Goal: Task Accomplishment & Management: Complete application form

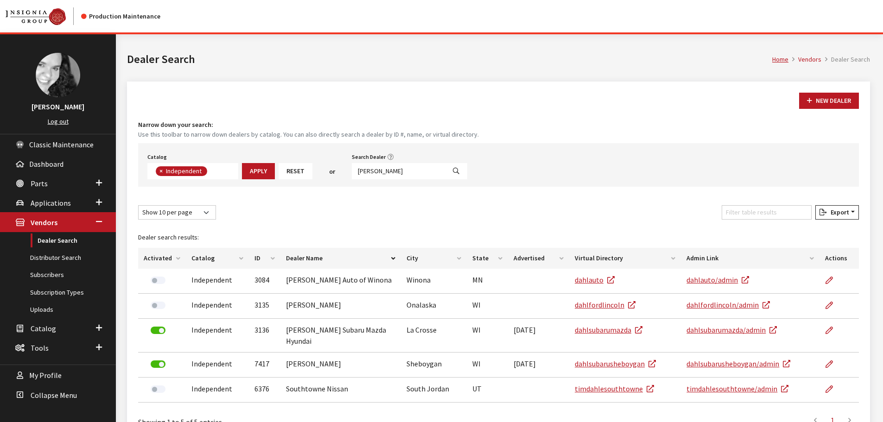
scroll to position [68, 0]
click at [814, 100] on button "New Dealer" at bounding box center [829, 101] width 60 height 16
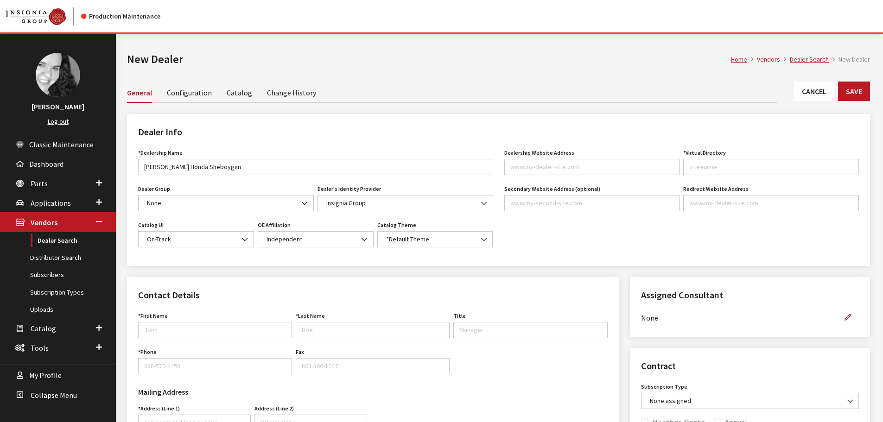
type input "[PERSON_NAME] Honda Sheboygan"
click at [607, 166] on input "Dealership Website Address" at bounding box center [592, 167] width 176 height 16
paste input "dahlhondasheboygan.com"
type input "dahlhondasheboygan.com"
type input "dahlhondasheboygan"
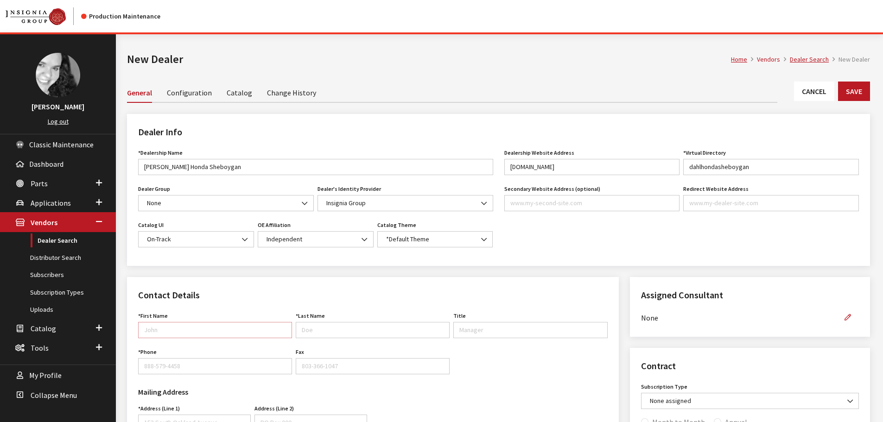
click at [224, 329] on input "First Name" at bounding box center [215, 330] width 154 height 16
type input "Adam"
type input "Meyer"
type input "Parts Manager"
type input "920-694-3811"
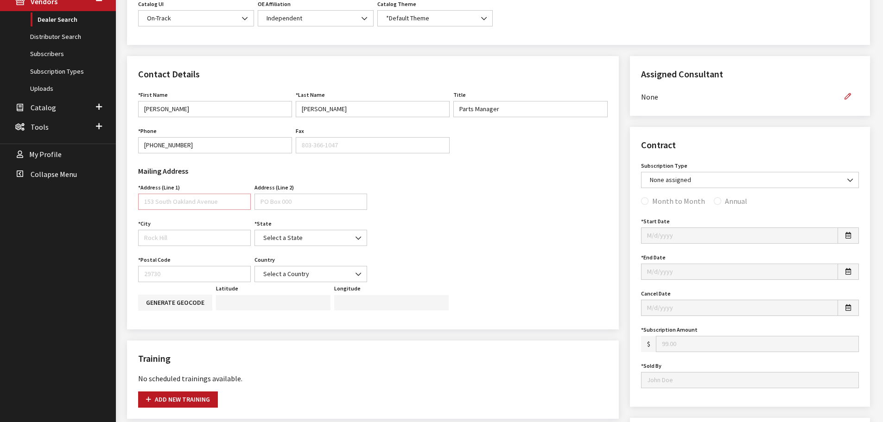
scroll to position [237, 0]
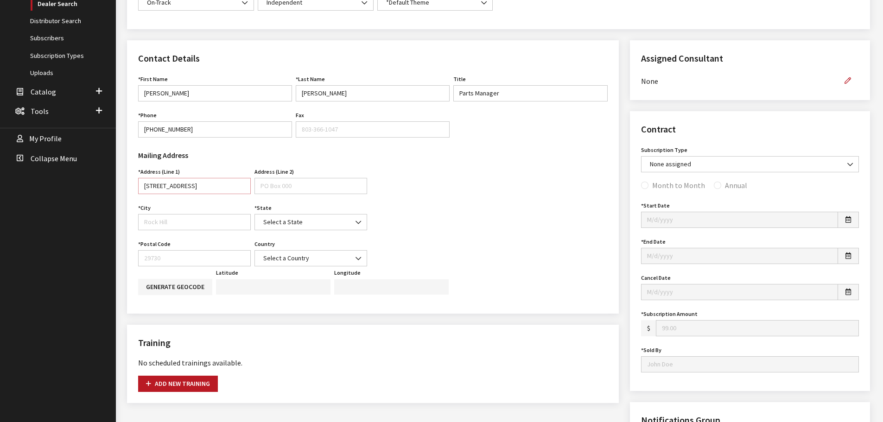
type input "4000 N Frontage Rd"
type input "Sheboygan"
click at [362, 223] on span at bounding box center [359, 223] width 16 height 16
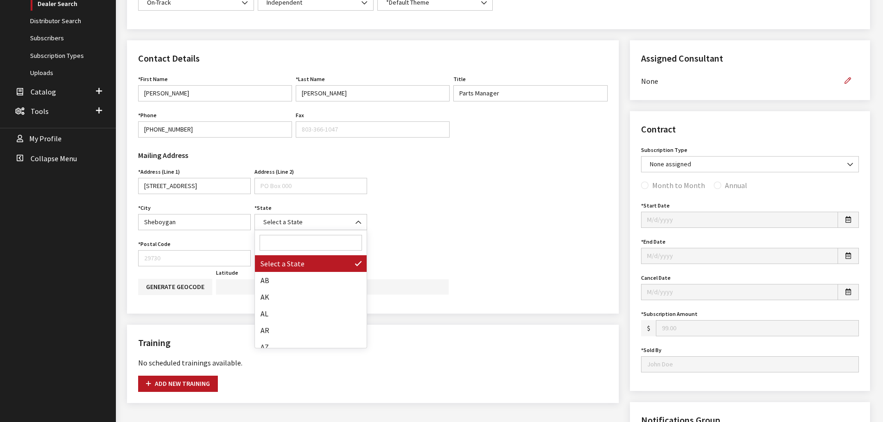
click at [327, 240] on input "Search" at bounding box center [311, 243] width 102 height 16
type input "wi"
select select "WI"
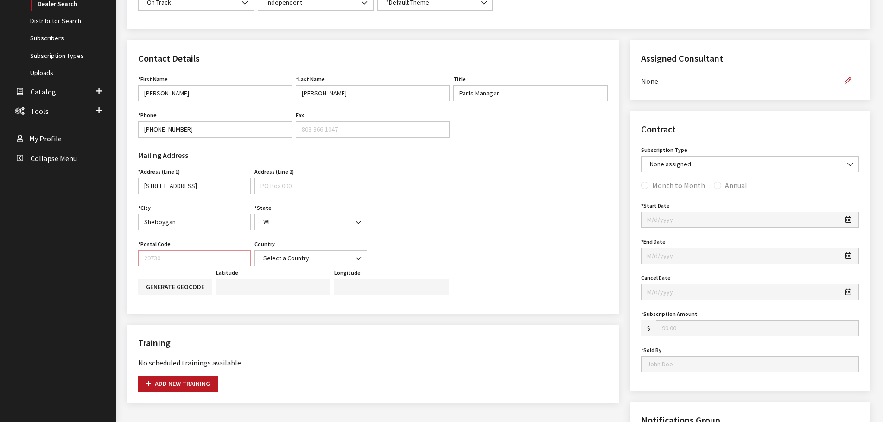
click at [192, 258] on input "Postal Code" at bounding box center [194, 258] width 113 height 16
type input "53081"
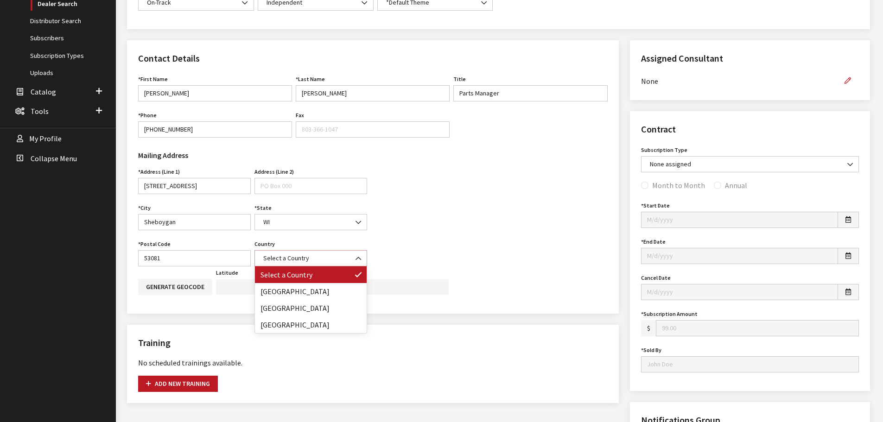
click at [319, 264] on span "Select a Country" at bounding box center [311, 258] width 113 height 16
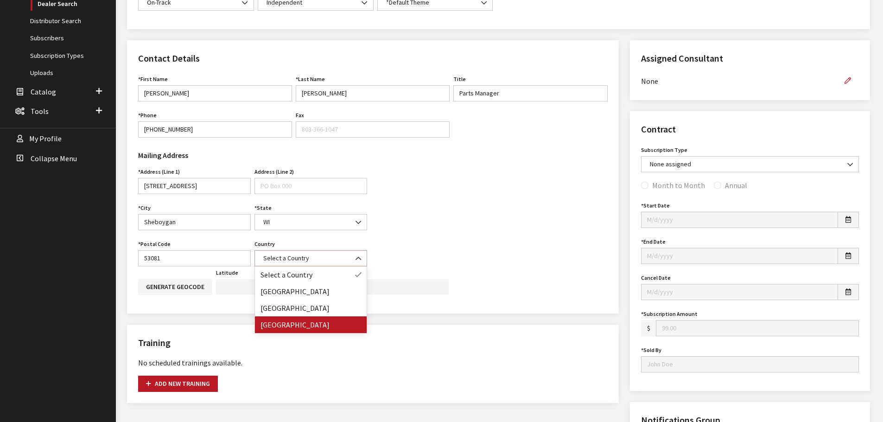
select select "United States of America"
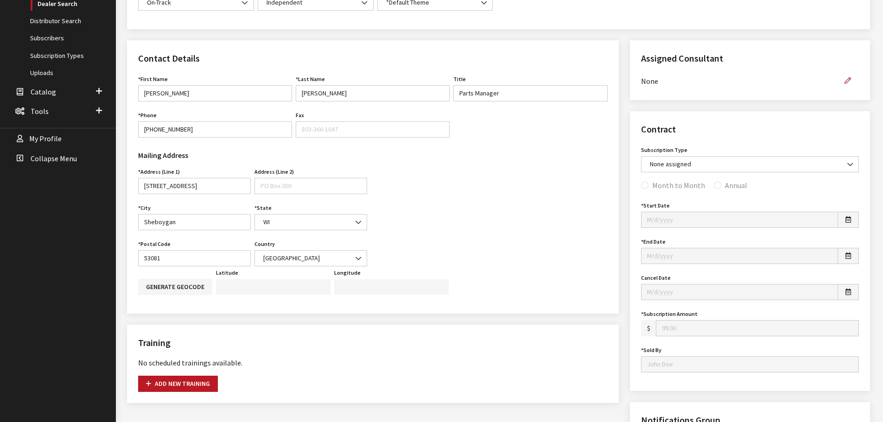
click at [551, 218] on div "Mailing Address Address (Line 1) 4000 N Frontage Rd Address is required. Addres…" at bounding box center [373, 205] width 481 height 121
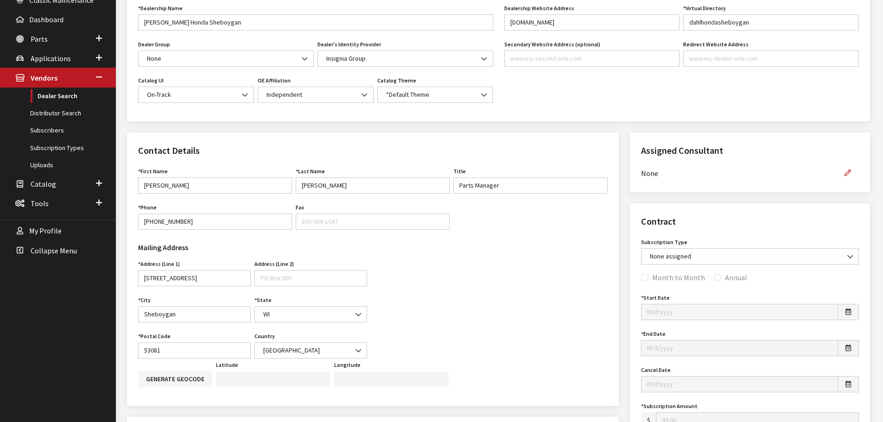
scroll to position [144, 0]
click at [851, 173] on button "button" at bounding box center [848, 174] width 22 height 16
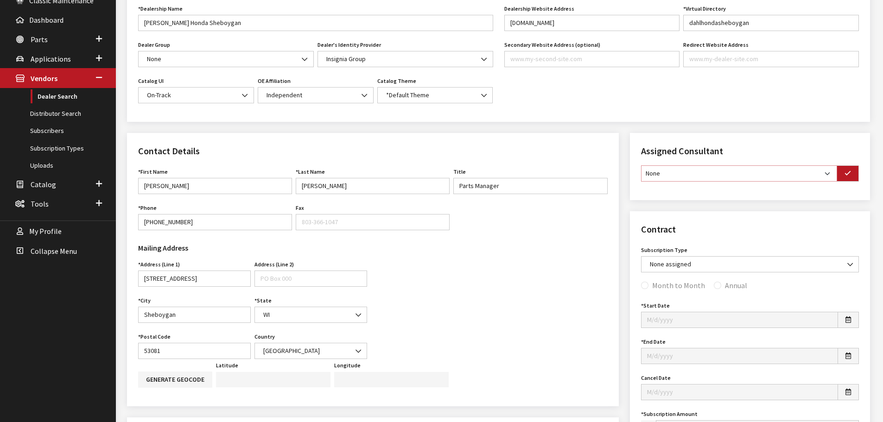
click at [815, 181] on select "None Brian Gulbrandson Dave West Khrys Dorton Kurt Daugherty Roger Schmidt" at bounding box center [739, 174] width 196 height 16
select select "33"
click at [641, 166] on select "None Brian Gulbrandson Dave West Khrys Dorton Kurt Daugherty Roger Schmidt" at bounding box center [739, 174] width 196 height 16
click at [848, 174] on icon "button" at bounding box center [848, 174] width 6 height 6
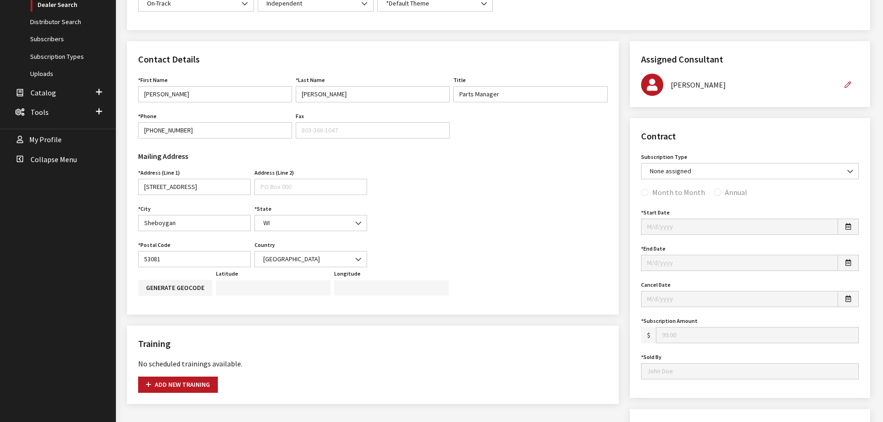
scroll to position [237, 0]
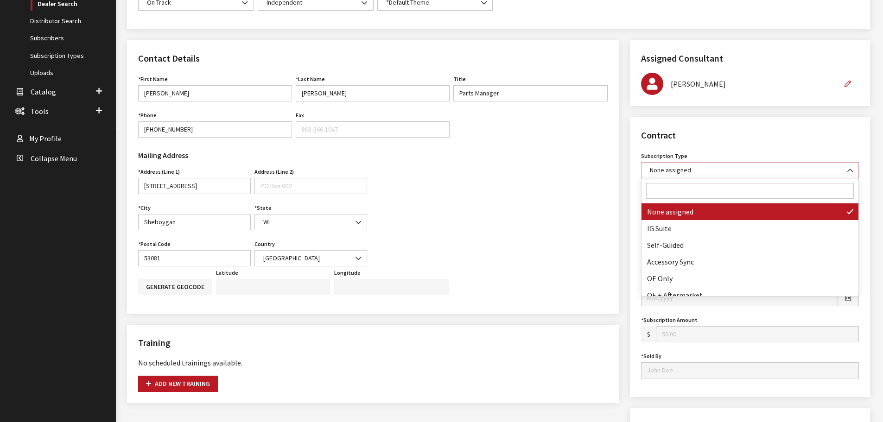
click at [836, 173] on span "None assigned" at bounding box center [750, 171] width 206 height 10
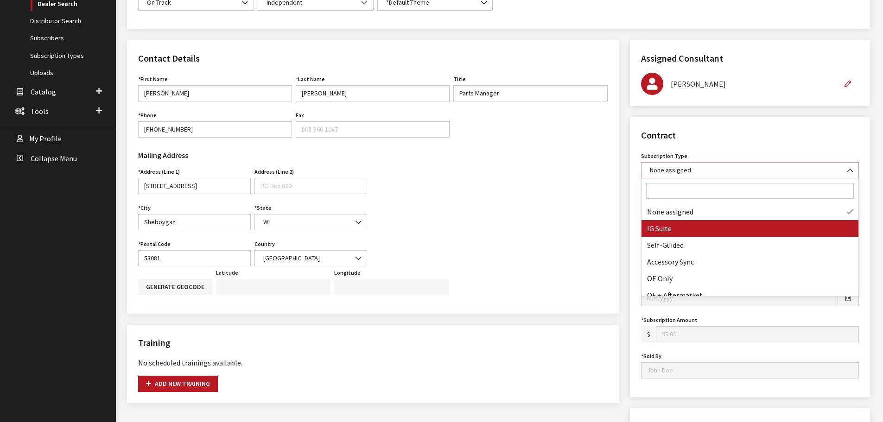
select select "7"
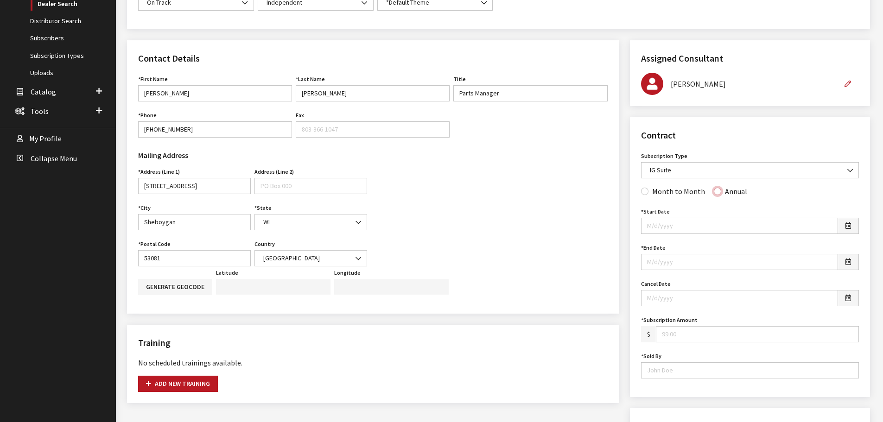
click at [714, 191] on input "Annual" at bounding box center [717, 191] width 7 height 7
radio input "true"
click at [848, 224] on icon "button" at bounding box center [849, 226] width 6 height 6
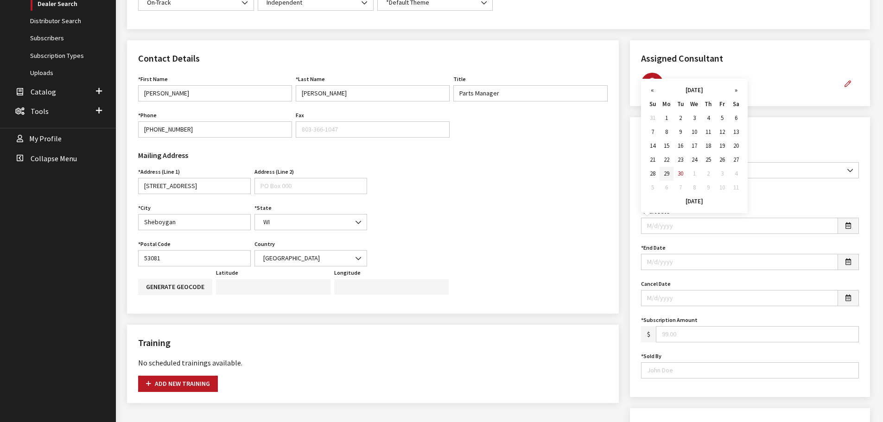
click at [669, 178] on td "29" at bounding box center [667, 174] width 14 height 14
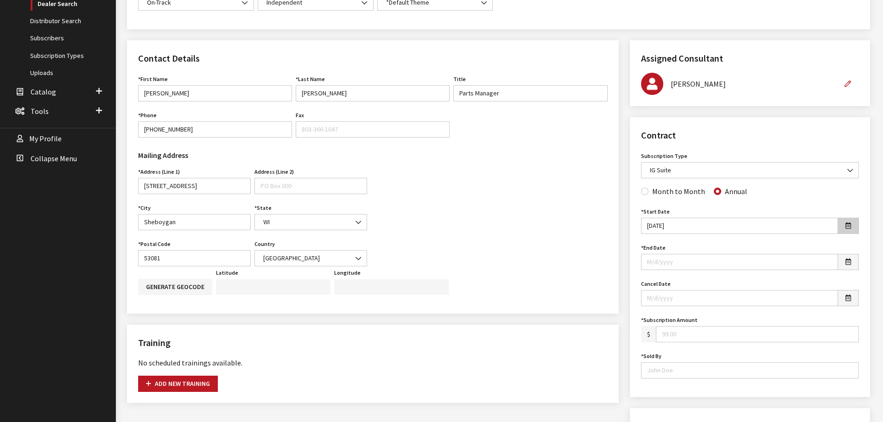
click at [845, 223] on button "button" at bounding box center [848, 226] width 21 height 16
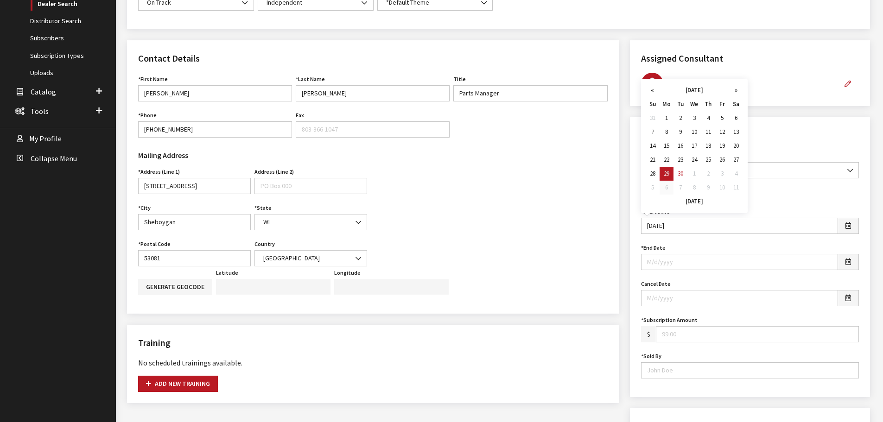
click at [666, 189] on td "6" at bounding box center [667, 188] width 14 height 14
type input "10/06/2025"
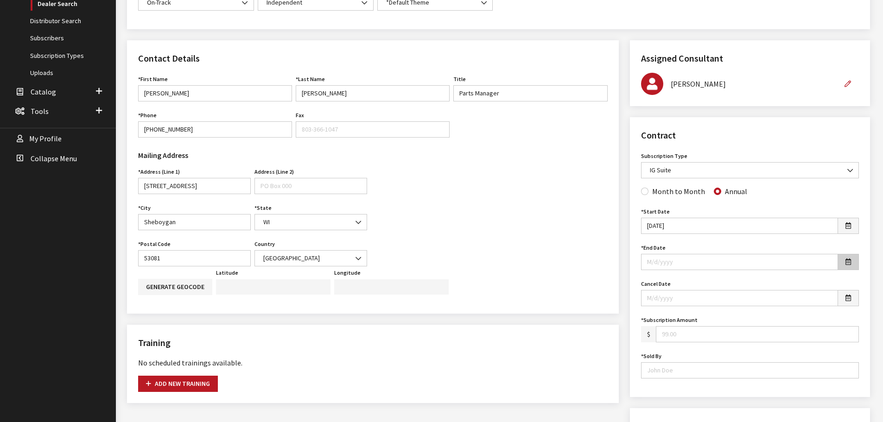
click at [848, 262] on icon "button" at bounding box center [849, 262] width 6 height 6
click at [669, 223] on td "6" at bounding box center [667, 224] width 14 height 14
click at [677, 261] on input "10/06/2025" at bounding box center [739, 262] width 197 height 16
type input "10/06/2026"
click at [682, 332] on input "Subscription Amount" at bounding box center [757, 334] width 203 height 16
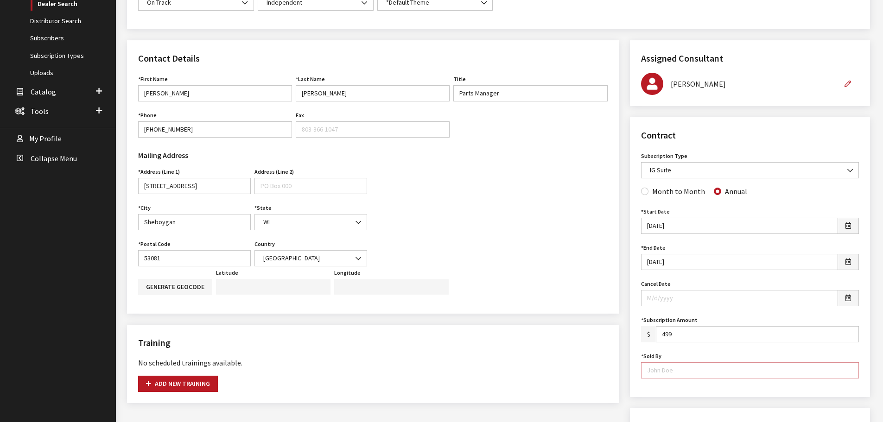
type input "499.00"
click at [685, 369] on input "Sold By" at bounding box center [750, 371] width 218 height 16
type input "Vincent Catena"
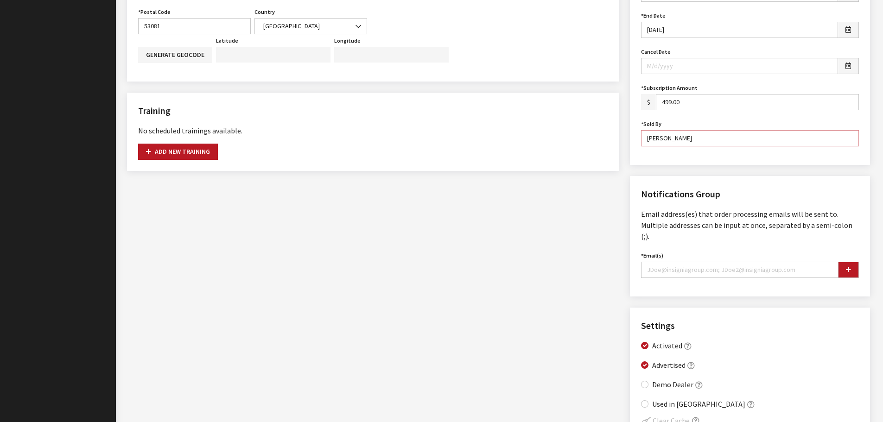
scroll to position [515, 0]
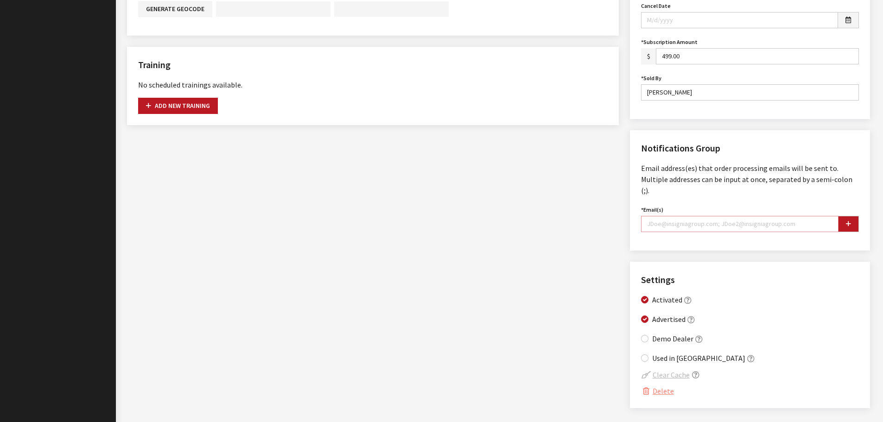
click at [683, 216] on input "Email(s)" at bounding box center [740, 224] width 198 height 16
click at [687, 216] on input "Email(s)" at bounding box center [740, 224] width 198 height 16
paste input "adam.meyer@dahlauto.com"
type input "adam.meyer@dahlauto.com"
click at [845, 216] on button "button" at bounding box center [848, 224] width 21 height 16
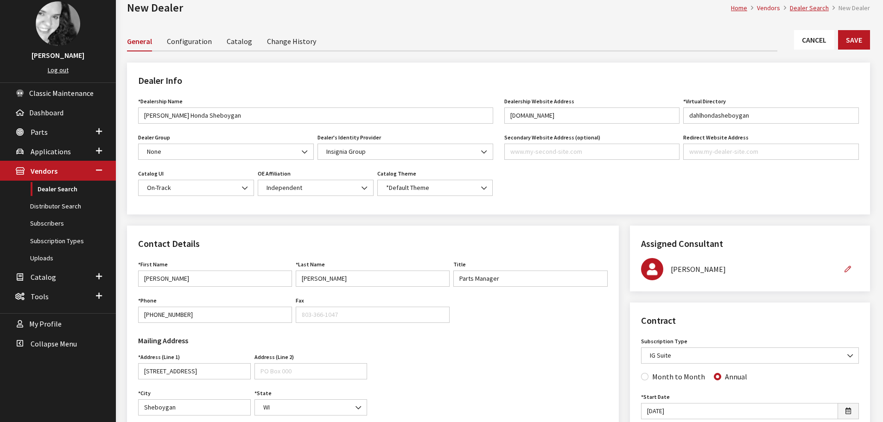
click at [238, 41] on link "Catalog" at bounding box center [240, 40] width 26 height 19
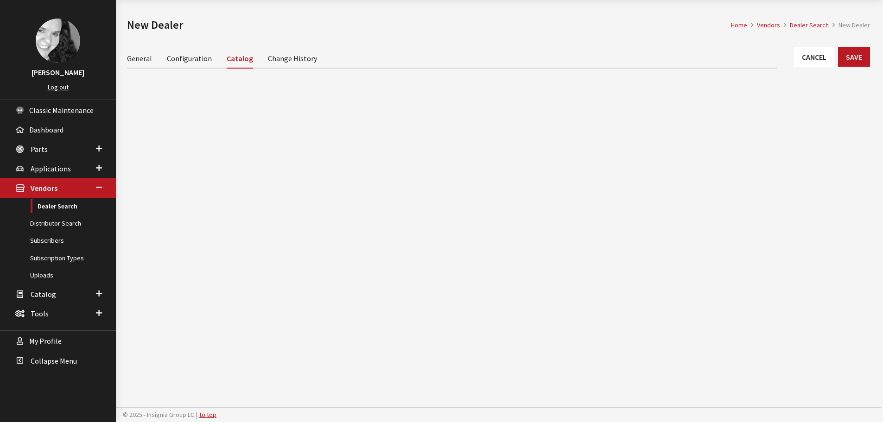
scroll to position [34, 0]
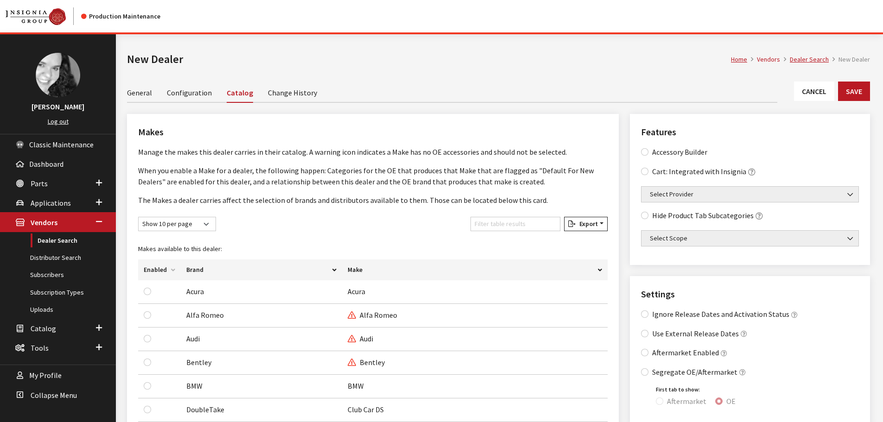
click at [646, 156] on div "Accessory Builder" at bounding box center [750, 152] width 218 height 11
click at [647, 354] on input "Aftermarket Enabled" at bounding box center [644, 352] width 7 height 7
checkbox input "true"
click at [646, 151] on Builder "Accessory Builder" at bounding box center [644, 151] width 7 height 7
checkbox Builder "true"
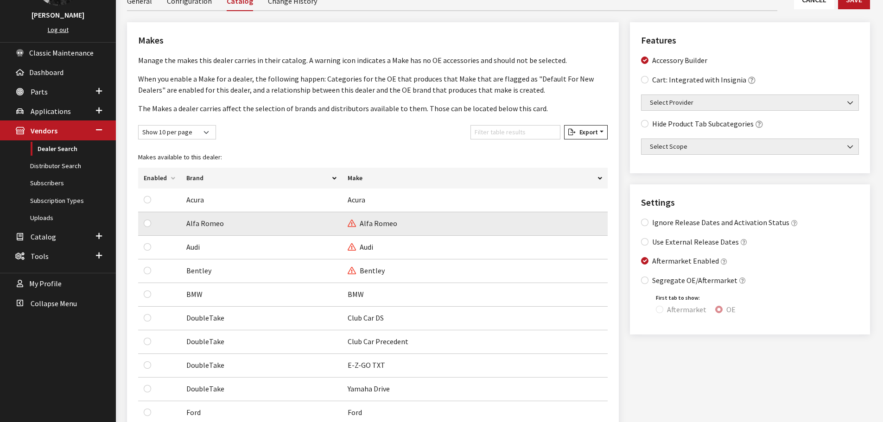
scroll to position [185, 0]
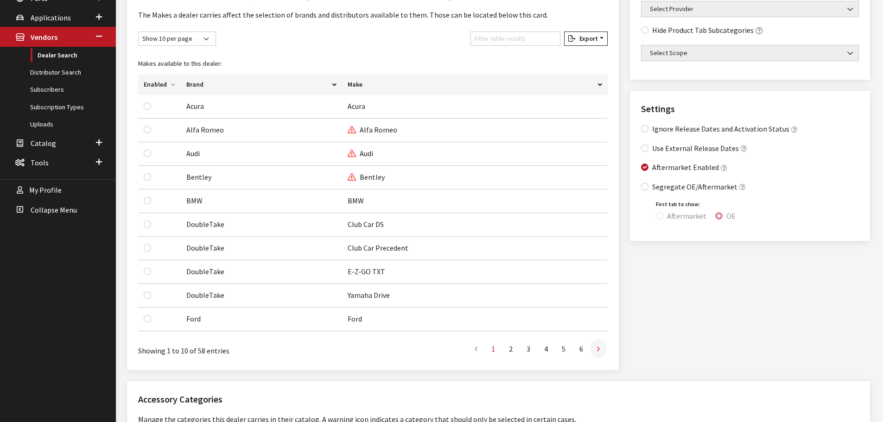
click at [604, 351] on link at bounding box center [599, 349] width 16 height 19
click at [475, 348] on icon at bounding box center [476, 349] width 3 height 7
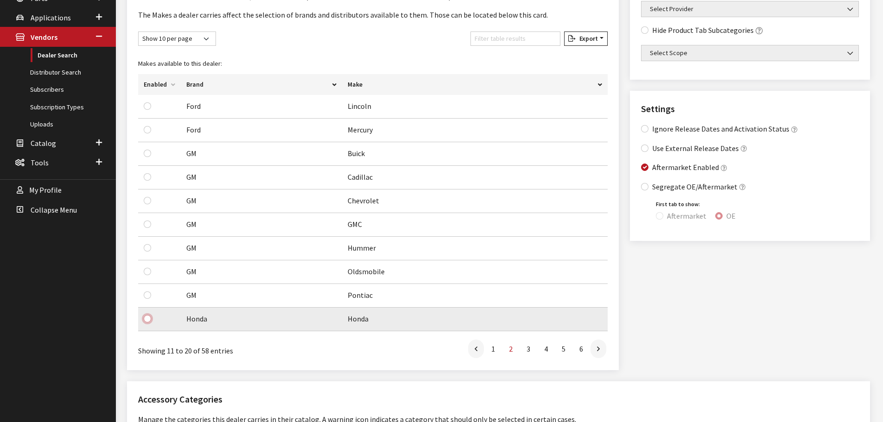
click at [147, 322] on input "checkbox" at bounding box center [147, 318] width 7 height 7
checkbox input "true"
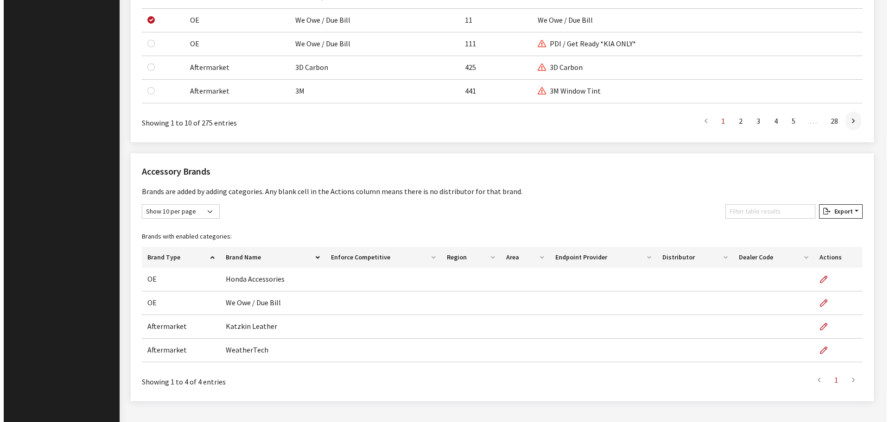
scroll to position [851, 0]
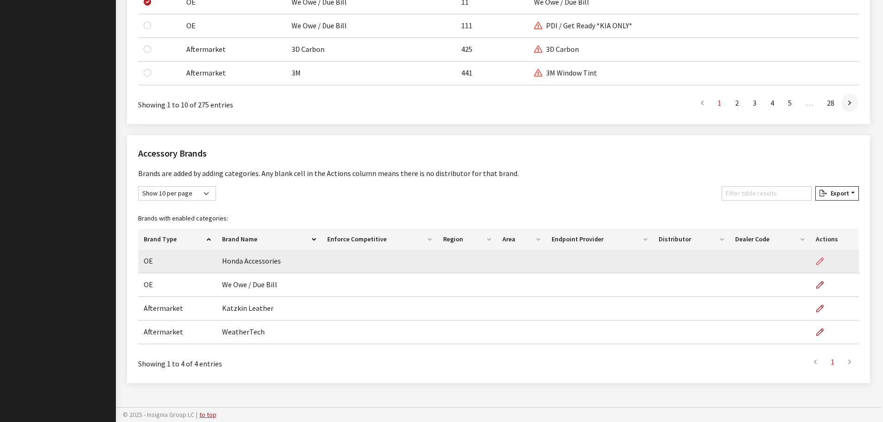
click at [822, 260] on icon "button" at bounding box center [820, 261] width 7 height 7
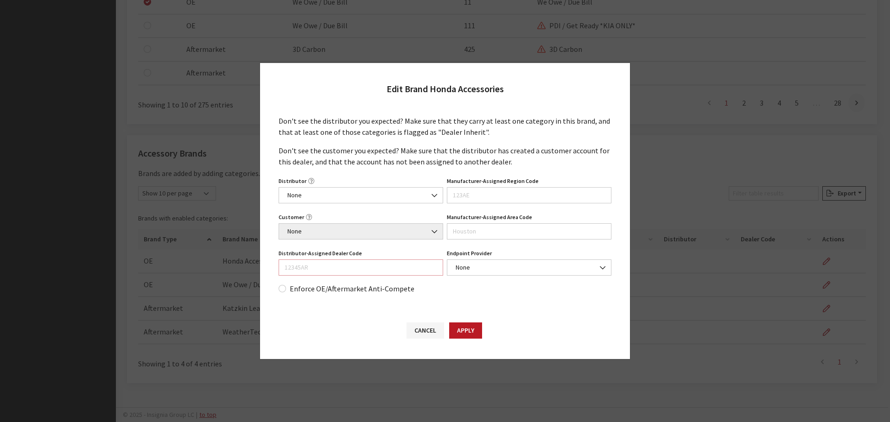
click at [356, 269] on input "Distributor-Assigned Dealer Code" at bounding box center [361, 268] width 165 height 16
type input "209035"
click at [460, 329] on button "Apply" at bounding box center [465, 331] width 33 height 16
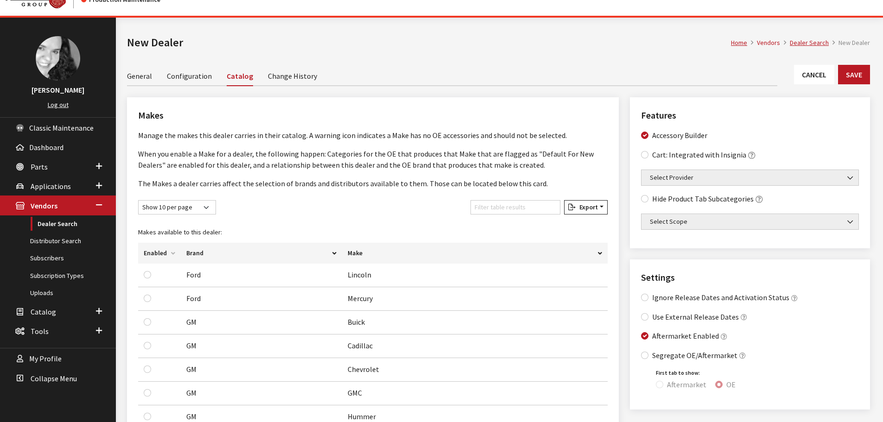
scroll to position [0, 0]
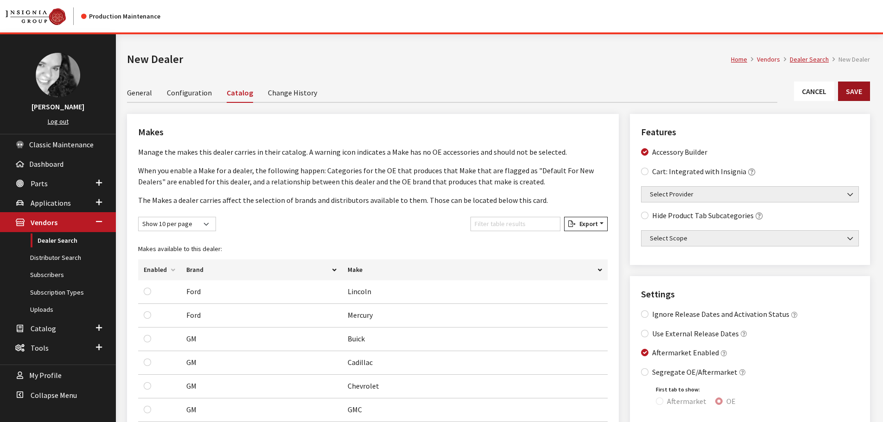
click at [858, 89] on button "Save" at bounding box center [854, 91] width 32 height 19
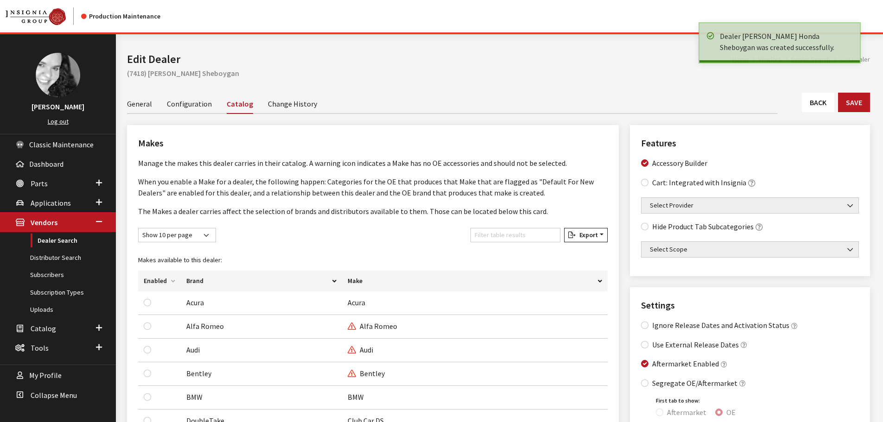
click at [823, 102] on link "Back" at bounding box center [818, 102] width 32 height 19
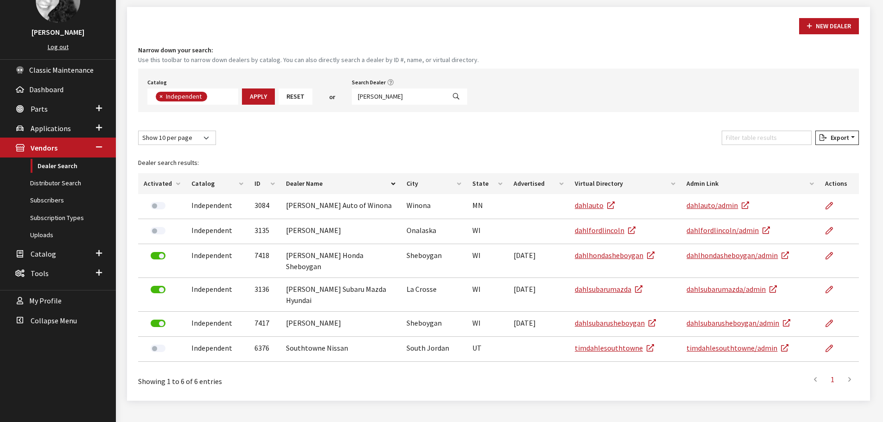
scroll to position [28, 0]
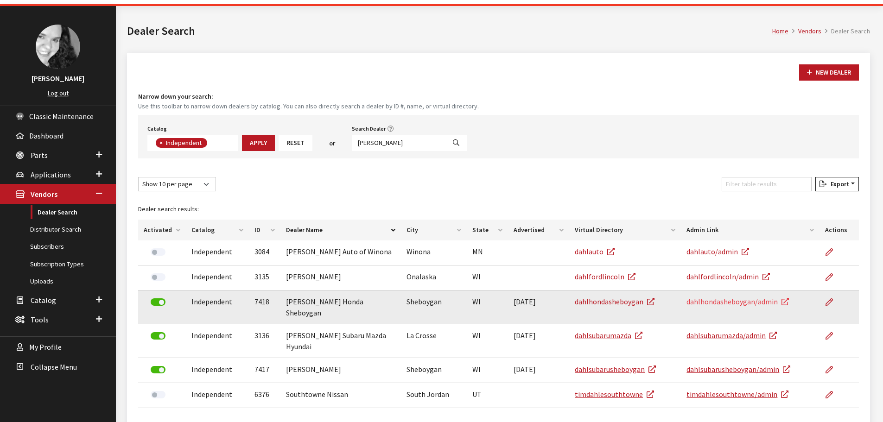
click at [736, 305] on link "dahlhondasheboygan/admin" at bounding box center [738, 301] width 102 height 9
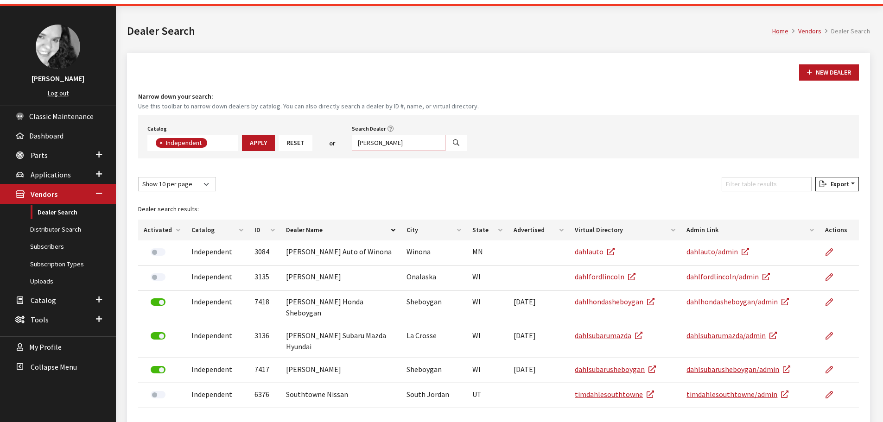
click at [370, 140] on input "[PERSON_NAME]" at bounding box center [399, 143] width 94 height 16
type input "6573"
select select
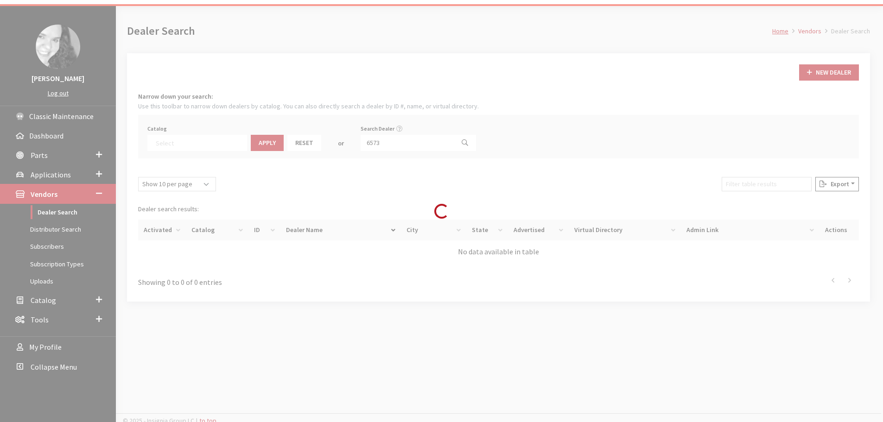
scroll to position [97, 0]
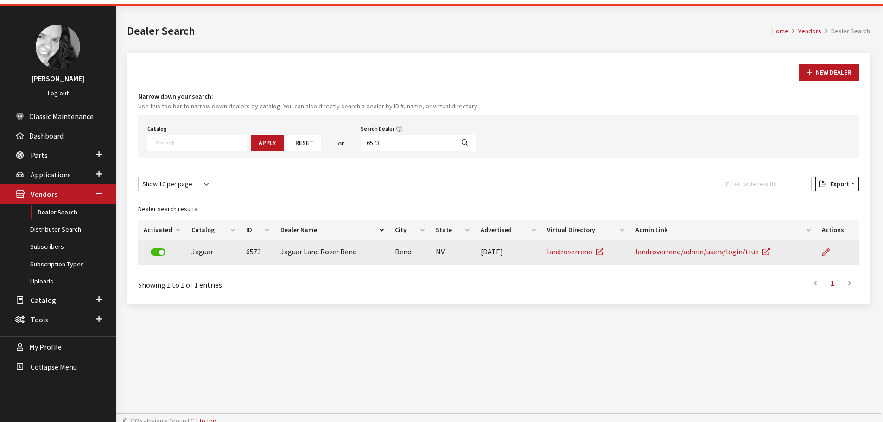
click at [159, 254] on label at bounding box center [158, 252] width 15 height 7
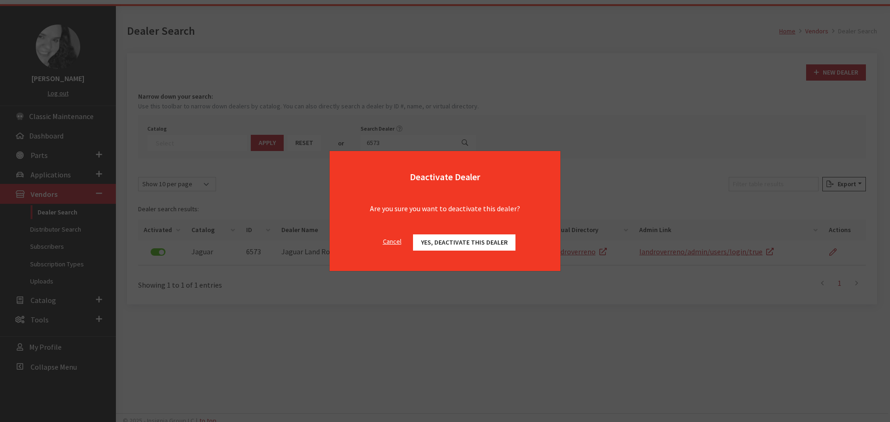
click at [473, 247] on button "Yes, deactivate this dealer" at bounding box center [464, 243] width 102 height 16
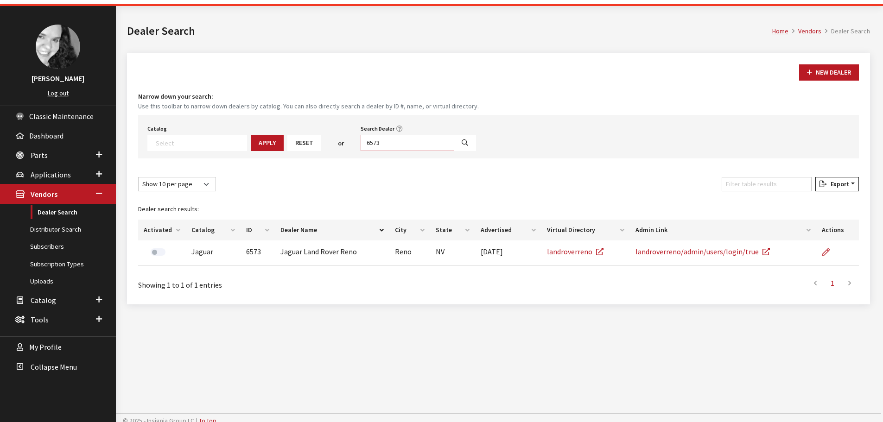
click at [373, 143] on input "6573" at bounding box center [408, 143] width 94 height 16
type input "6433"
select select
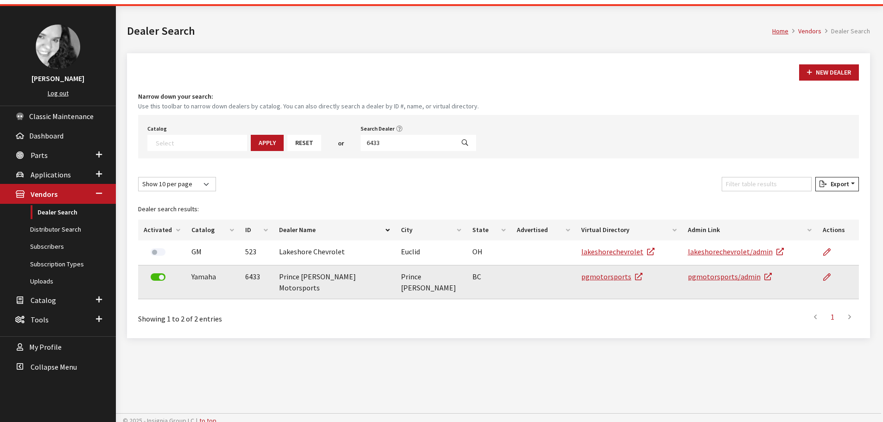
click at [155, 276] on label at bounding box center [158, 277] width 15 height 7
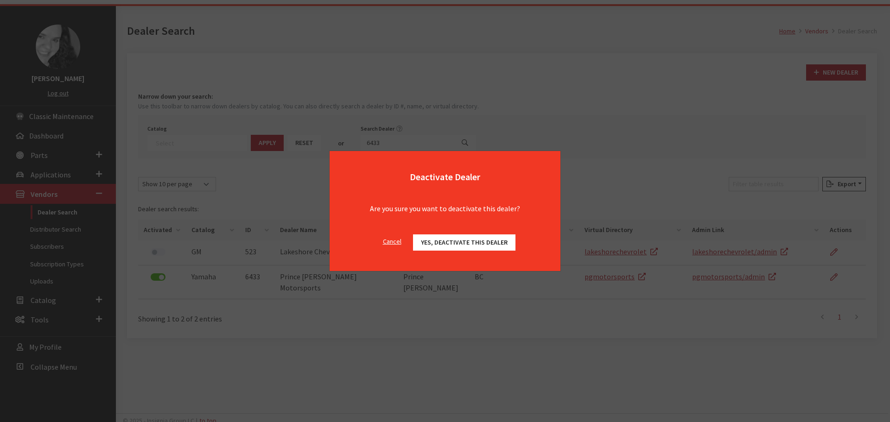
click at [442, 243] on span "Yes, deactivate this dealer" at bounding box center [464, 242] width 87 height 8
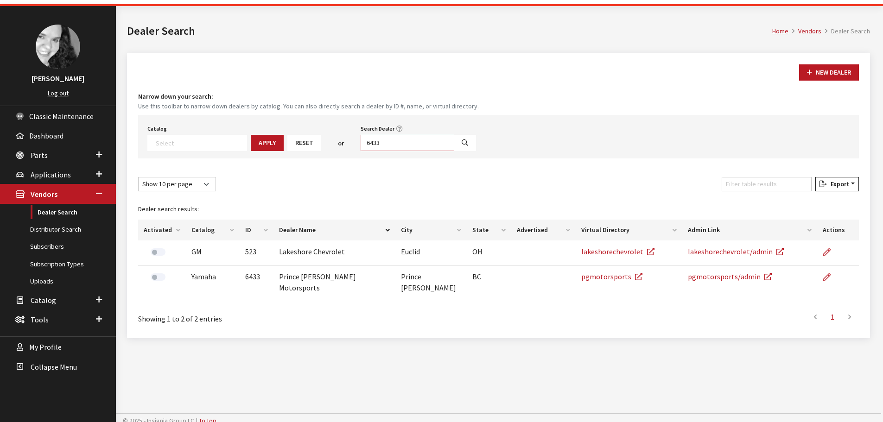
click at [377, 139] on input "6433" at bounding box center [408, 143] width 94 height 16
type input "[PERSON_NAME]"
select select
